Goal: Transaction & Acquisition: Purchase product/service

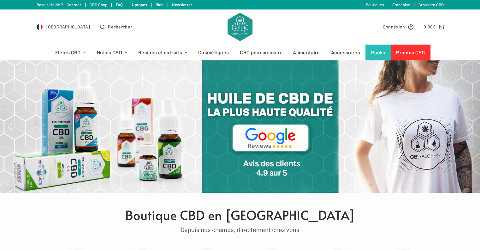
click at [0, 59] on div "Fleurs CBD Indoor Greenhouse Outdoor Mini Buds Moon Rock Trim Huiles CBD Full S…" at bounding box center [240, 52] width 480 height 16
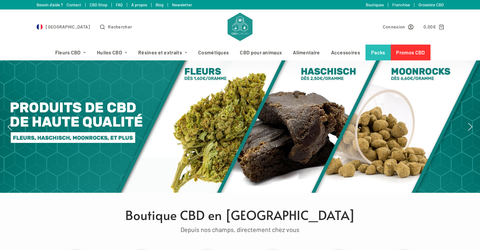
click at [5, 43] on div "France Rechercher Connexion 0,00 € 0" at bounding box center [240, 26] width 480 height 35
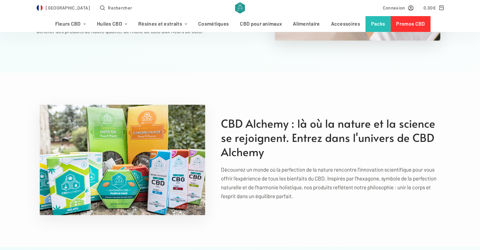
scroll to position [792, 0]
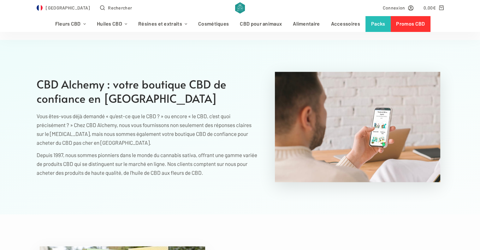
click at [479, 45] on section "CBD Alchemy : votre boutique CBD de confiance en France Vous êtes-vous déjà dem…" at bounding box center [240, 127] width 480 height 174
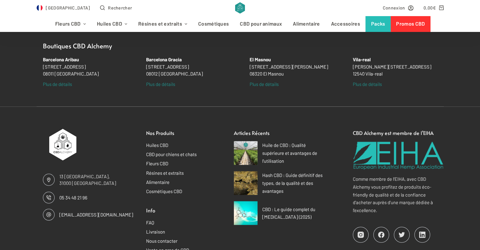
scroll to position [4052, 0]
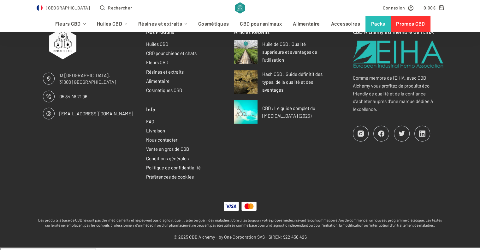
drag, startPoint x: 96, startPoint y: 79, endPoint x: 60, endPoint y: 74, distance: 36.0
click at [60, 74] on span "13 Port Saint-Étienne, 31000 Toulouse" at bounding box center [96, 78] width 74 height 13
copy span "13 Port Saint-Étienne, 31000 Toulouse"
click at [145, 128] on div "Nos Produits Huiles CBD CBD pour chiens et chats Fleurs CBD Résines et extraits…" at bounding box center [188, 104] width 97 height 153
click at [152, 128] on link "Livraison" at bounding box center [155, 131] width 19 height 6
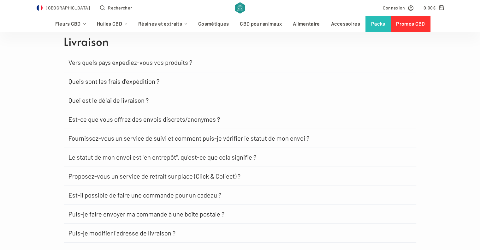
scroll to position [381, 0]
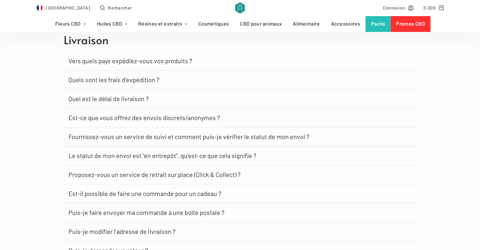
click at [169, 64] on h3 "Vers quels pays expédiez-vous vos produits ?" at bounding box center [240, 60] width 353 height 19
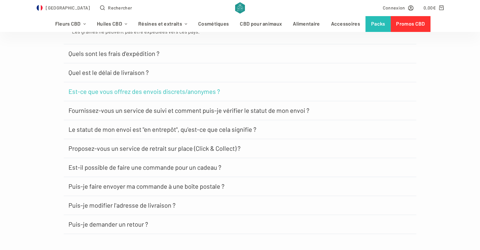
scroll to position [633, 0]
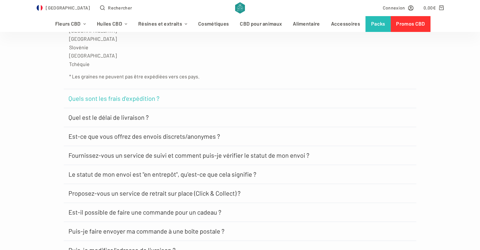
click at [82, 96] on link "Quels sont les frais d'expédition ?" at bounding box center [114, 98] width 91 height 6
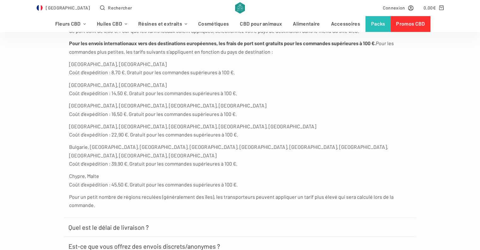
scroll to position [791, 0]
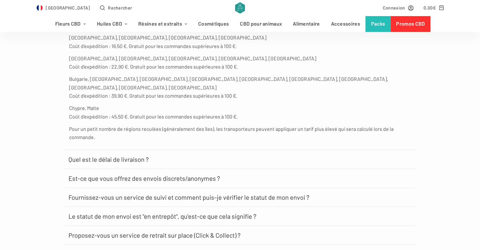
click at [87, 150] on h3 "Quel est le délai de livraison ?" at bounding box center [240, 159] width 353 height 19
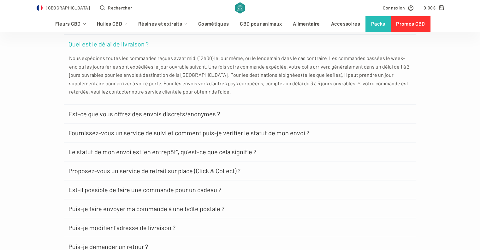
scroll to position [918, 0]
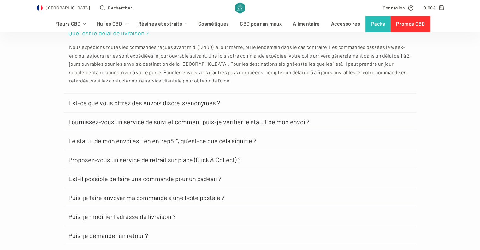
click at [105, 93] on h3 "Est-ce que vous offrez des envois discrets/anonymes ?" at bounding box center [240, 102] width 353 height 19
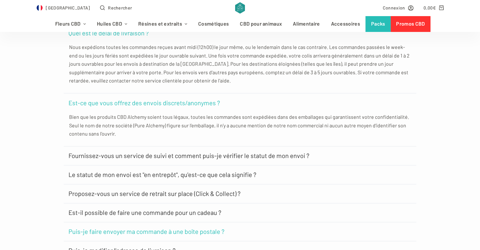
click at [201, 228] on link "Puis-je faire envoyer ma commande à une boîte postale ?" at bounding box center [147, 231] width 156 height 6
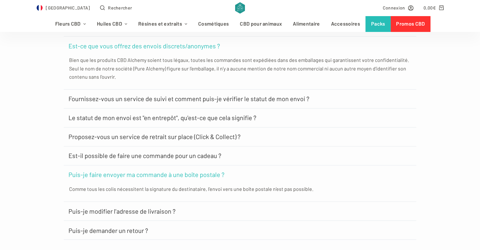
scroll to position [981, 0]
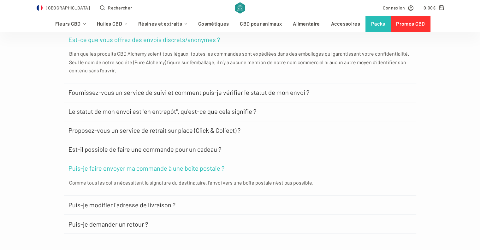
click at [150, 214] on h3 "Puis-je demander un retour ?" at bounding box center [240, 223] width 353 height 19
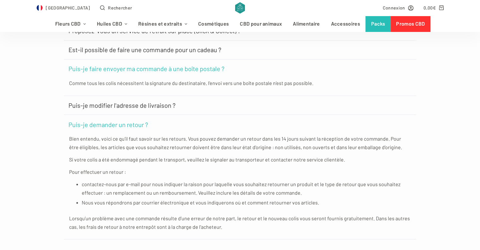
scroll to position [1076, 0]
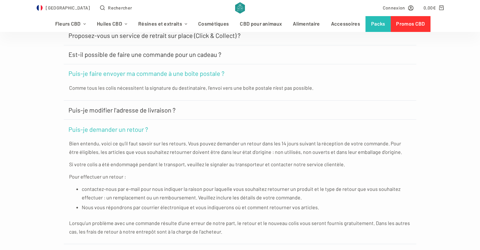
click at [123, 106] on h3 "Puis-je modifier l'adresse de livraison ?" at bounding box center [240, 109] width 353 height 19
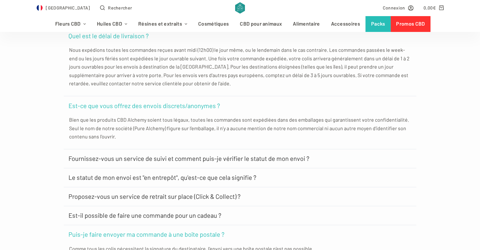
scroll to position [0, 0]
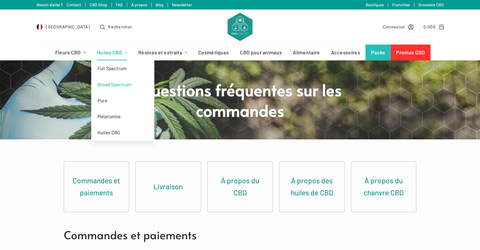
click at [100, 79] on link "Broad Spectrum" at bounding box center [122, 84] width 63 height 16
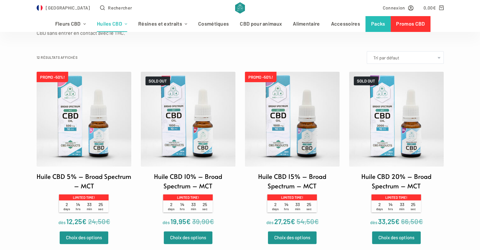
scroll to position [221, 0]
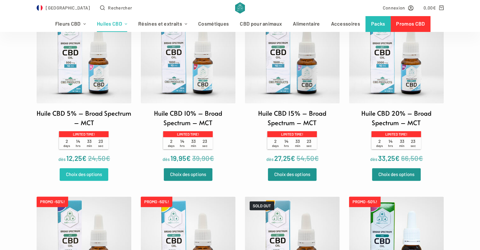
click at [77, 172] on link "Choix des options" at bounding box center [84, 174] width 49 height 13
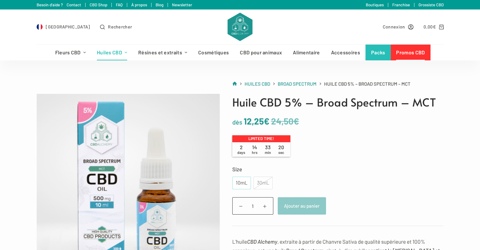
click at [240, 181] on div "10mL" at bounding box center [241, 183] width 11 height 8
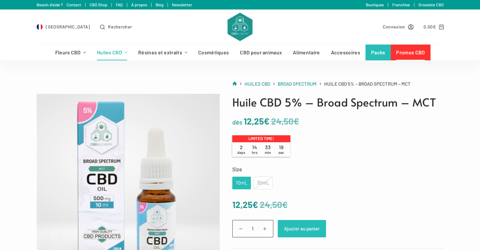
click at [297, 231] on button "Ajouter au panier" at bounding box center [302, 228] width 48 height 17
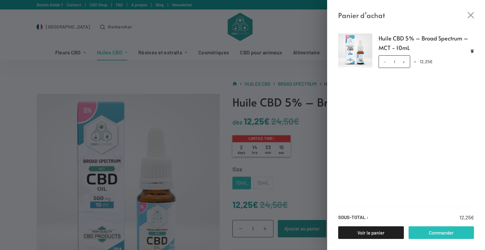
click at [419, 235] on link "Commander" at bounding box center [442, 232] width 66 height 13
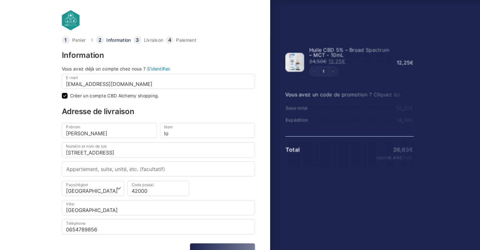
checkbox input "true"
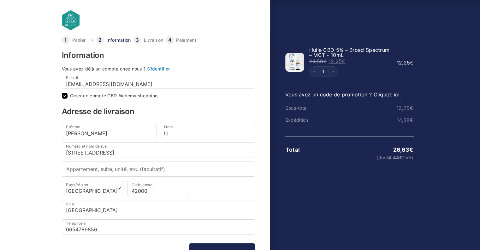
scroll to position [45, 0]
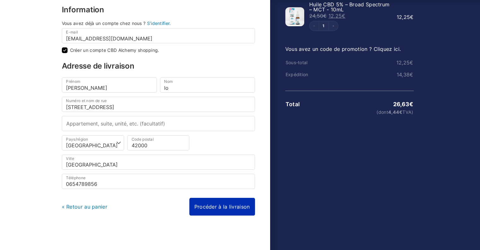
click at [225, 203] on link "Procéder à la livraison" at bounding box center [222, 207] width 66 height 18
